Goal: Navigation & Orientation: Find specific page/section

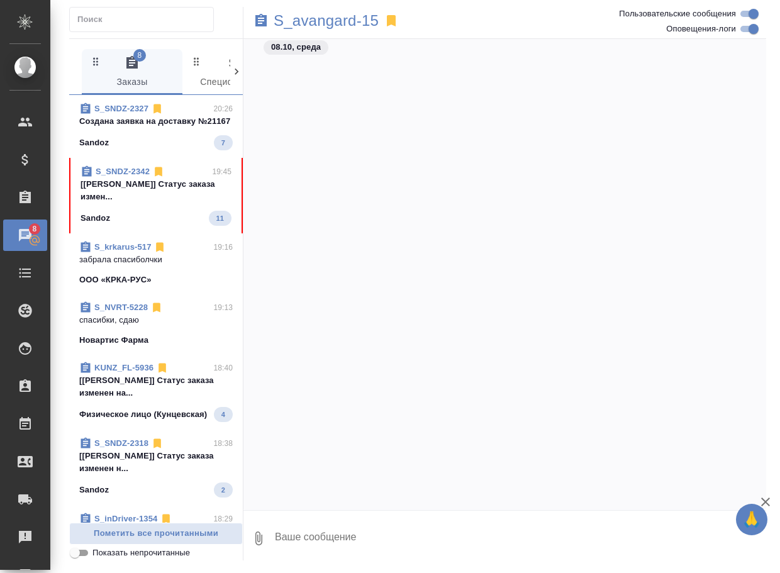
click at [130, 216] on span "S_SNDZ-2342 19:45 [[PERSON_NAME]] Статус заказа измен... Sandoz 11" at bounding box center [156, 195] width 151 height 60
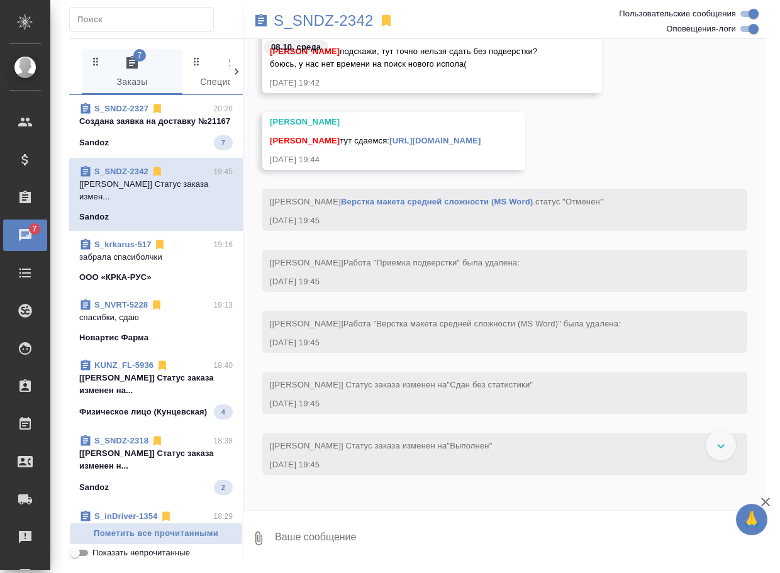
scroll to position [18503, 0]
